Goal: Information Seeking & Learning: Find specific fact

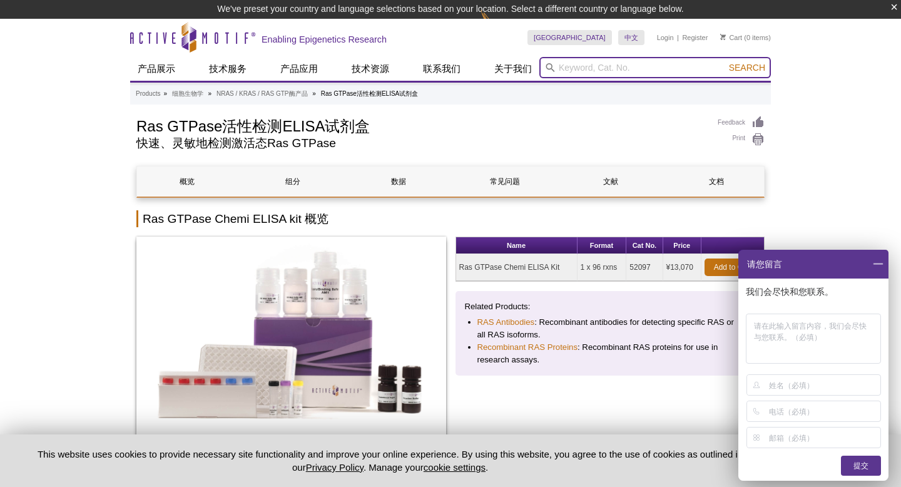
click at [577, 73] on input "search" at bounding box center [654, 67] width 231 height 21
click at [594, 70] on input "Raf" at bounding box center [654, 67] width 231 height 21
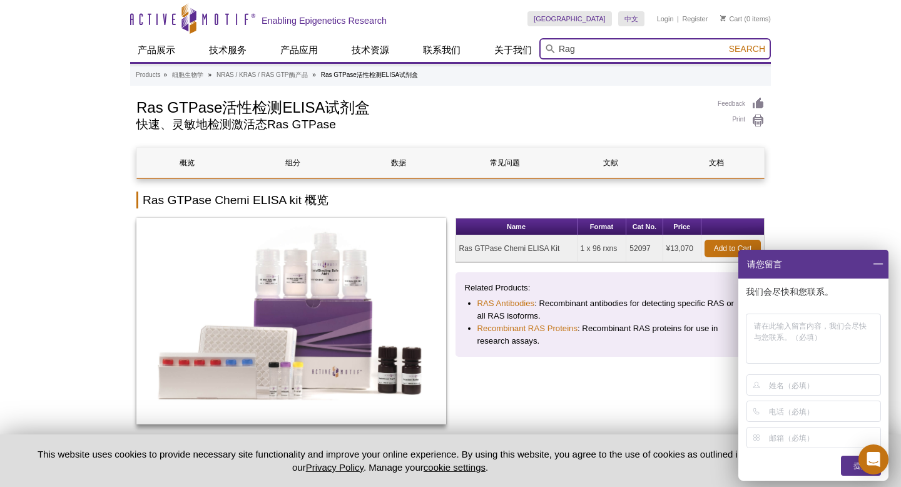
type input "Rag"
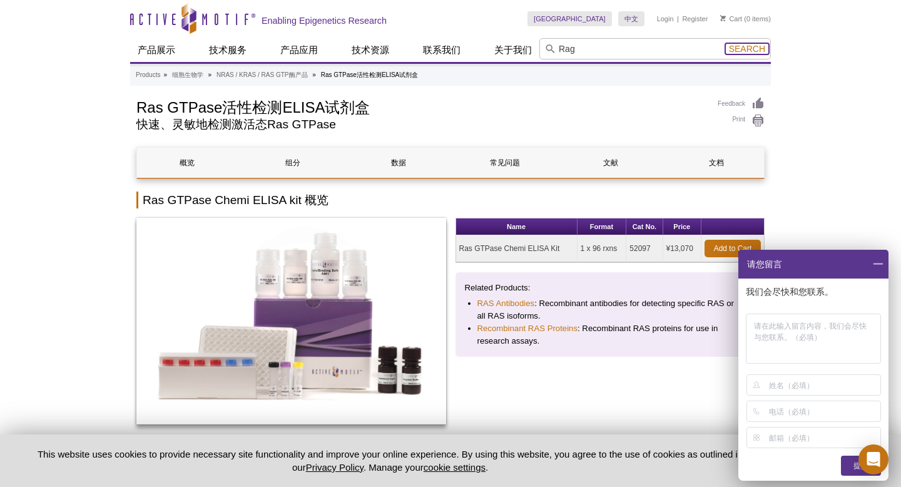
click at [745, 43] on button "Search" at bounding box center [747, 48] width 44 height 11
